Goal: Task Accomplishment & Management: Use online tool/utility

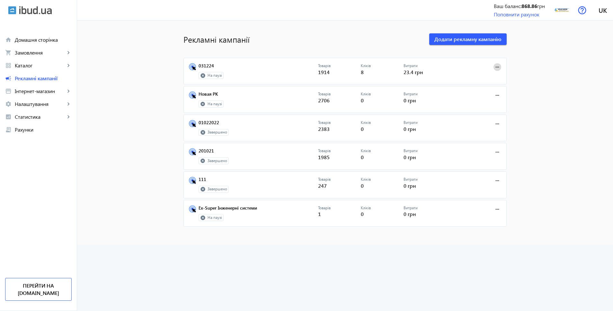
click at [496, 66] on mat-icon "more_horiz" at bounding box center [497, 67] width 7 height 7
click at [475, 83] on span "Запустити" at bounding box center [477, 81] width 34 height 5
click at [498, 67] on mat-icon "more_horiz" at bounding box center [497, 67] width 7 height 7
click at [478, 82] on span "Запустити" at bounding box center [477, 81] width 34 height 5
click at [498, 67] on mat-icon "more_horiz" at bounding box center [497, 67] width 7 height 7
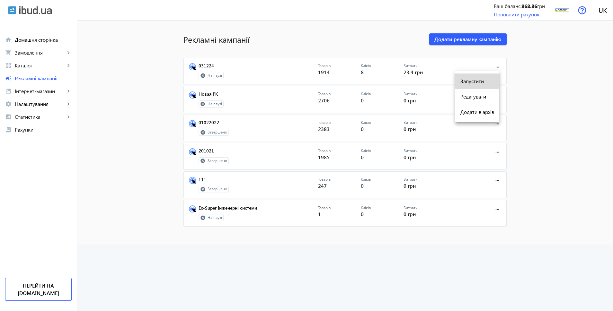
click at [482, 80] on span "Запустити" at bounding box center [477, 81] width 34 height 5
